Goal: Find specific page/section: Find specific page/section

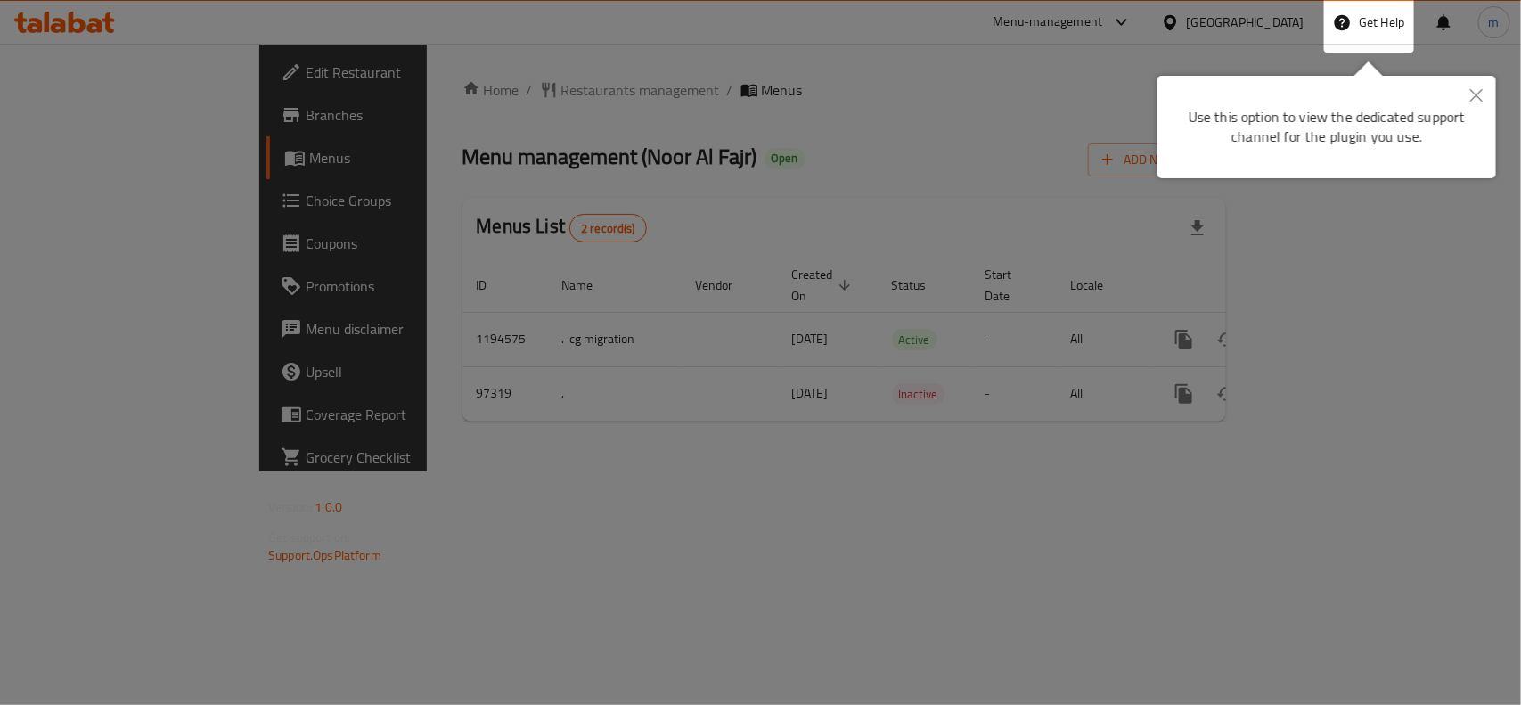
click at [1217, 86] on button "Close" at bounding box center [1476, 96] width 39 height 41
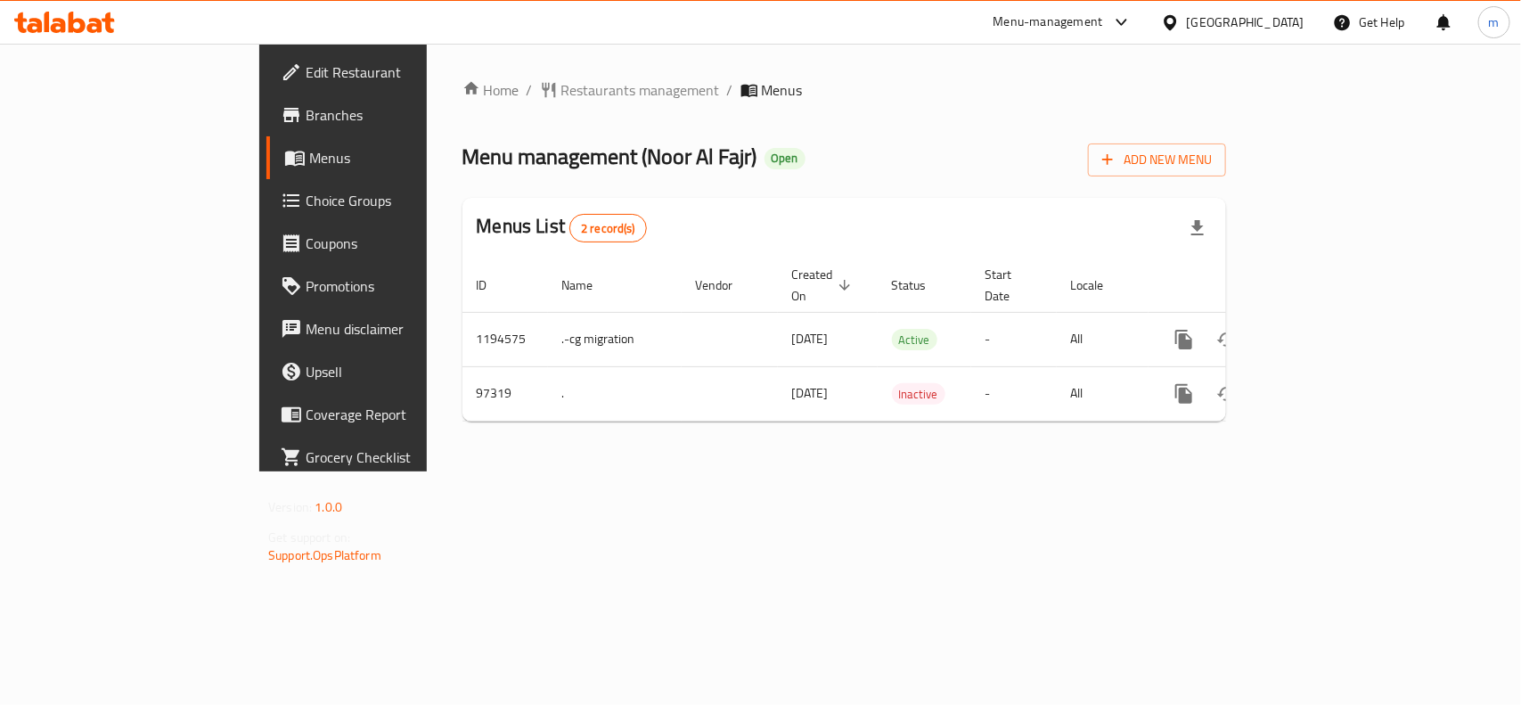
click at [1202, 28] on div "[GEOGRAPHIC_DATA]" at bounding box center [1246, 22] width 118 height 20
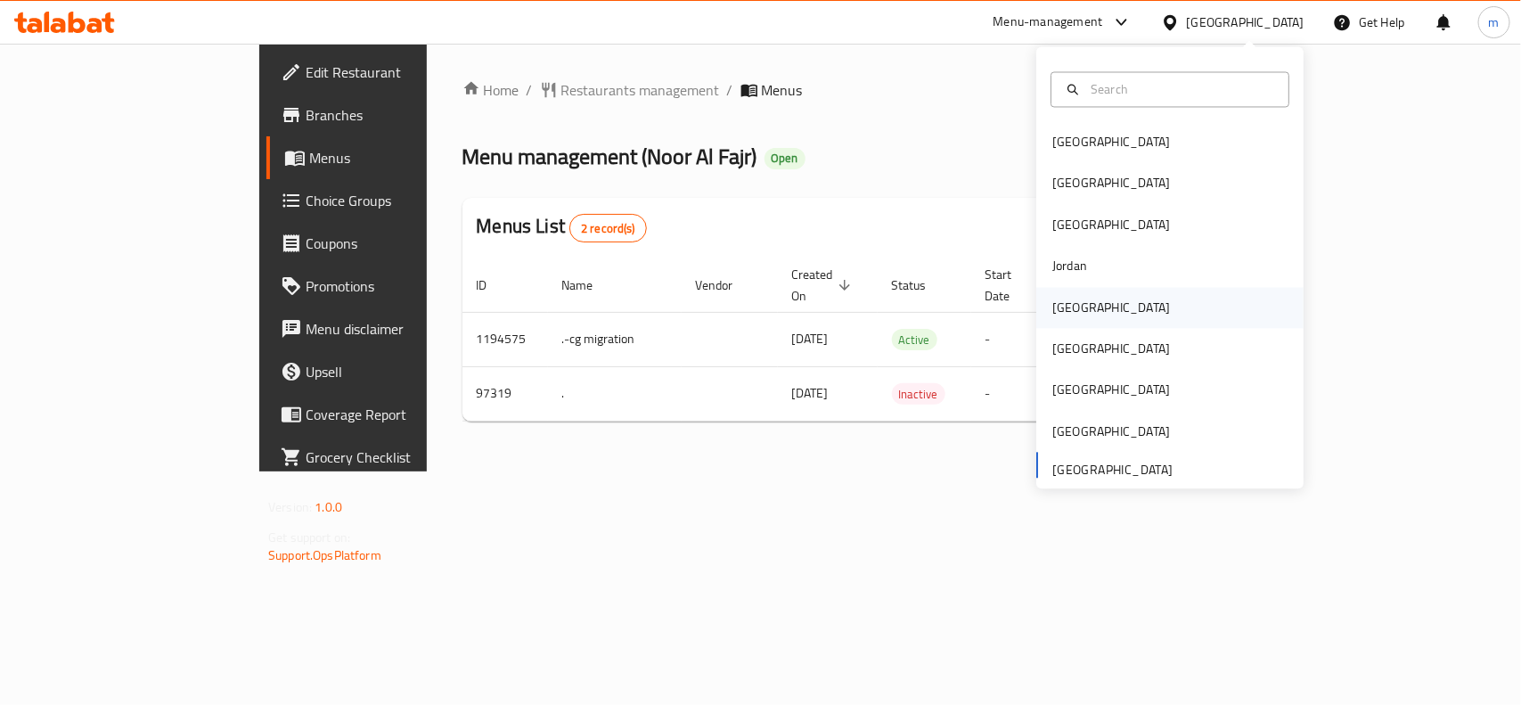
click at [1072, 299] on div "[GEOGRAPHIC_DATA]" at bounding box center [1112, 308] width 118 height 20
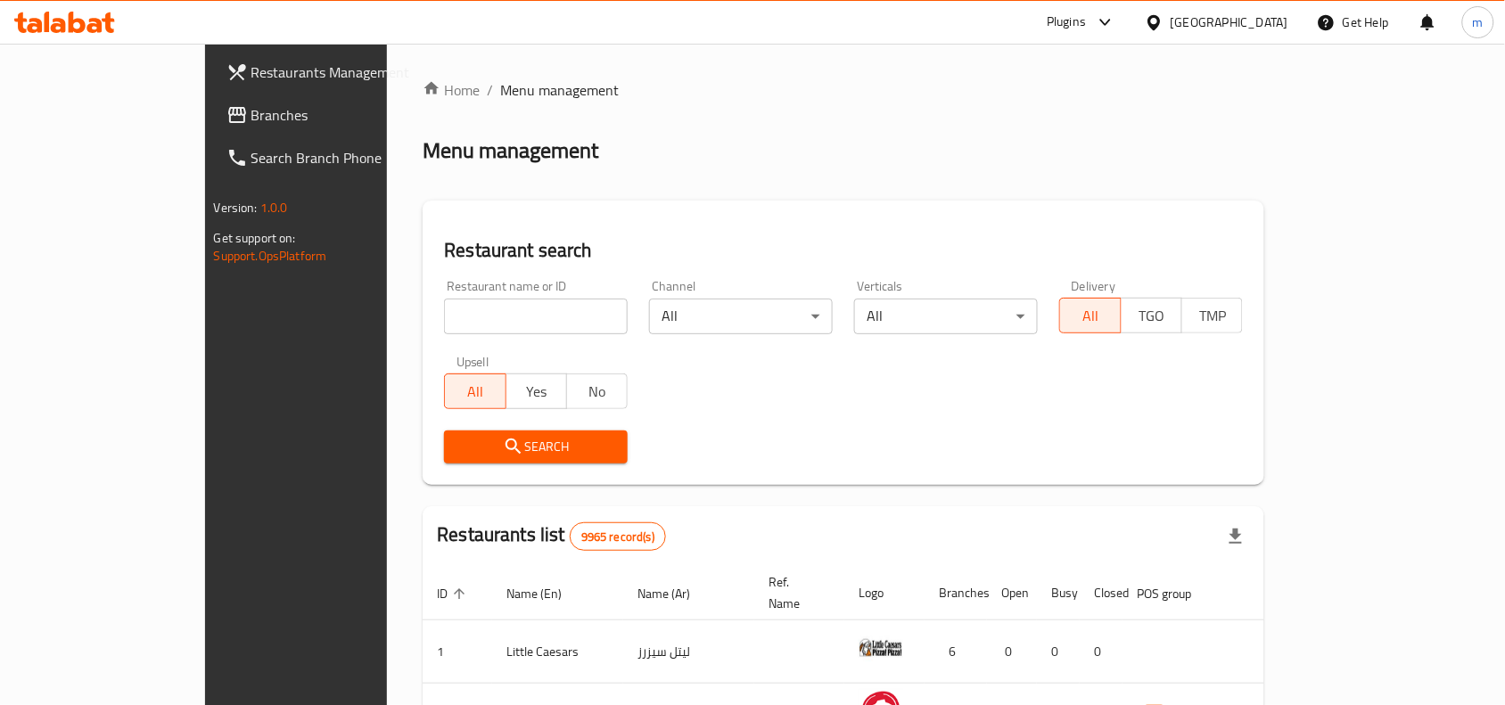
click at [1086, 21] on div "Plugins" at bounding box center [1065, 22] width 39 height 21
click at [981, 202] on div "Restaurant-Management" at bounding box center [1015, 203] width 140 height 20
